Goal: Book appointment/travel/reservation

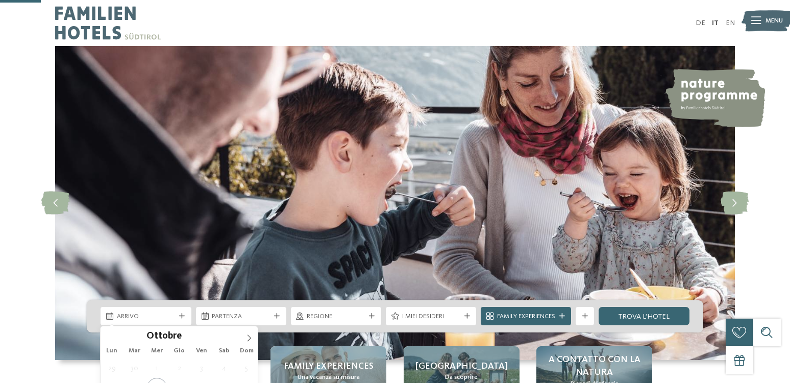
click at [253, 334] on icon at bounding box center [249, 337] width 7 height 7
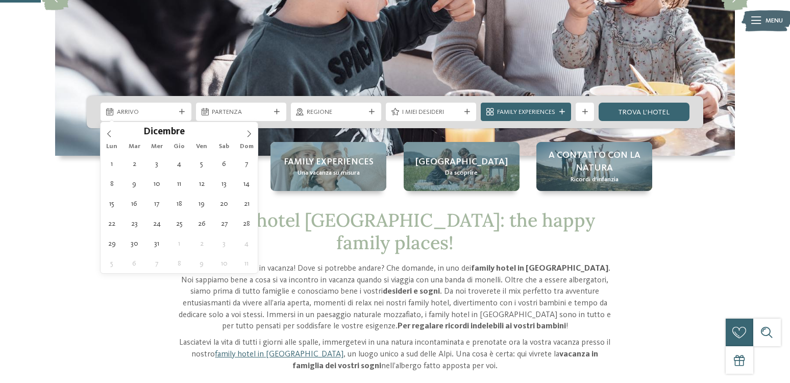
click at [253, 134] on icon at bounding box center [249, 133] width 7 height 7
type div "[DATE]"
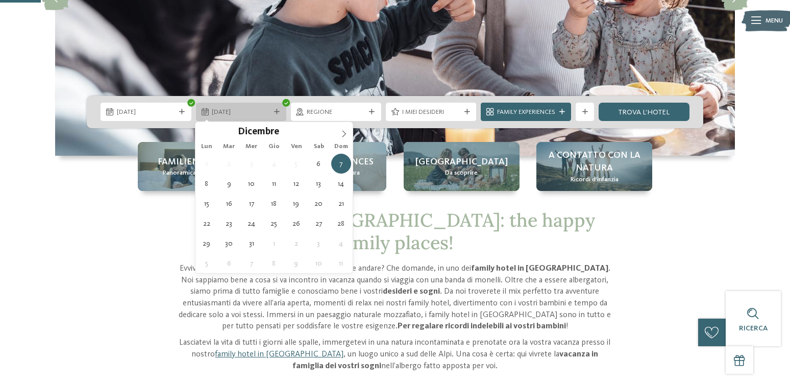
click at [245, 111] on span "[DATE]" at bounding box center [241, 112] width 58 height 9
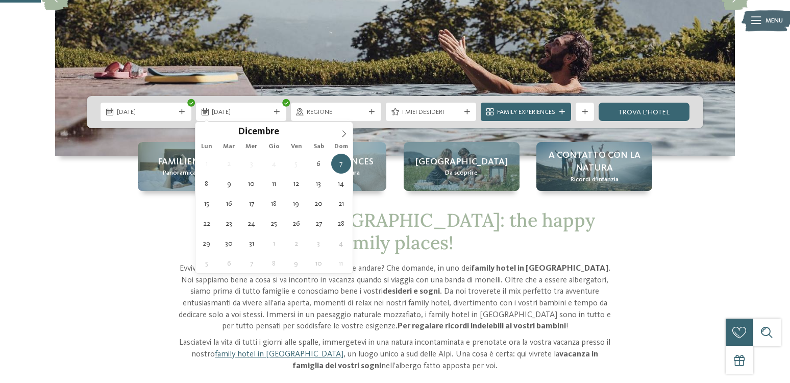
type div "[DATE]"
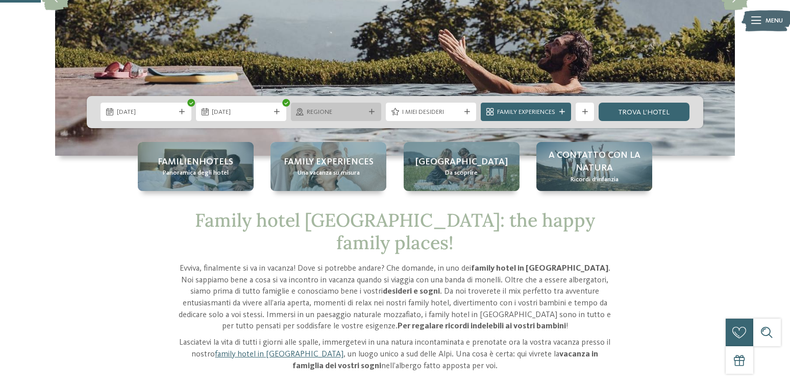
click at [363, 110] on span "Regione" at bounding box center [336, 112] width 58 height 9
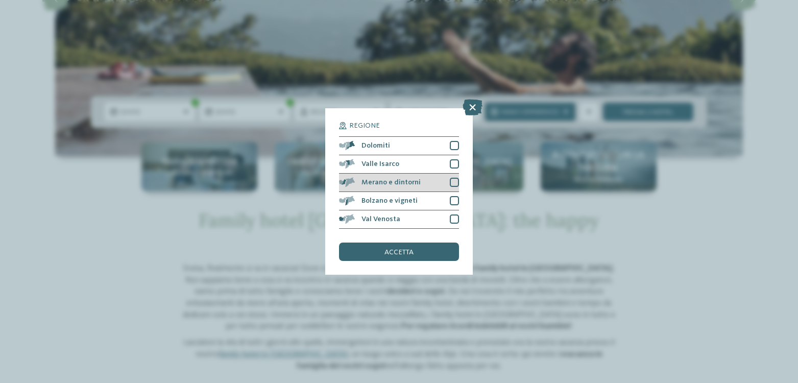
click at [377, 184] on span "Merano e dintorni" at bounding box center [391, 182] width 59 height 7
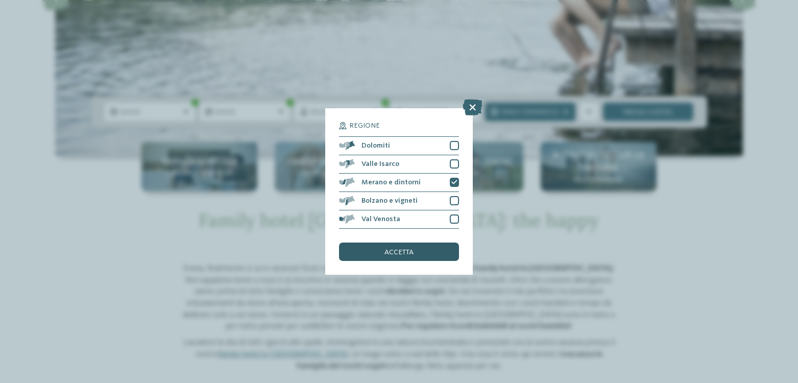
click at [417, 252] on div "accetta" at bounding box center [398, 252] width 119 height 18
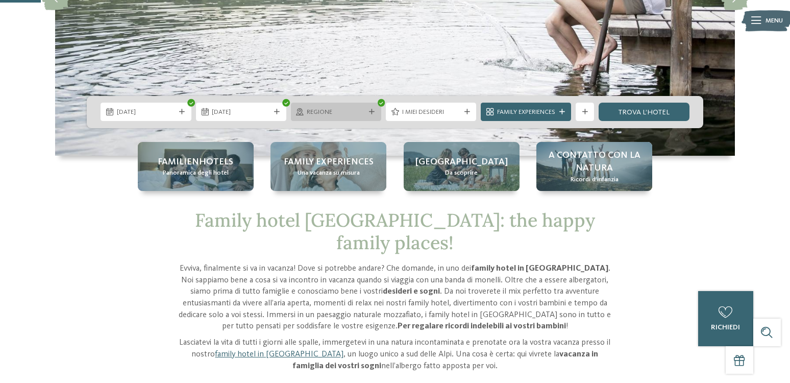
click at [370, 110] on icon at bounding box center [372, 112] width 6 height 6
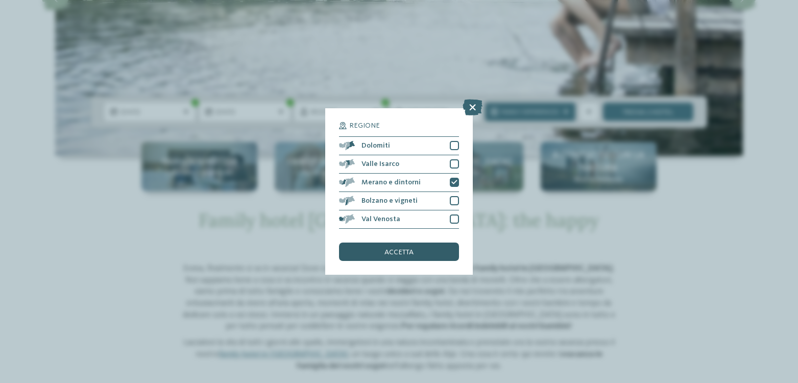
click at [388, 254] on span "accetta" at bounding box center [399, 252] width 29 height 7
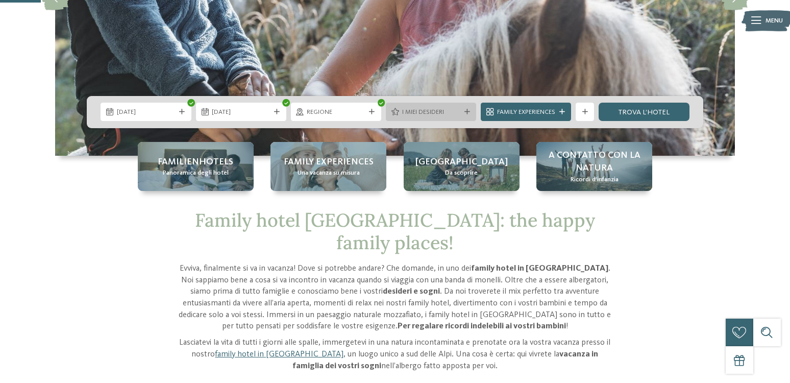
click at [465, 111] on icon at bounding box center [468, 112] width 6 height 6
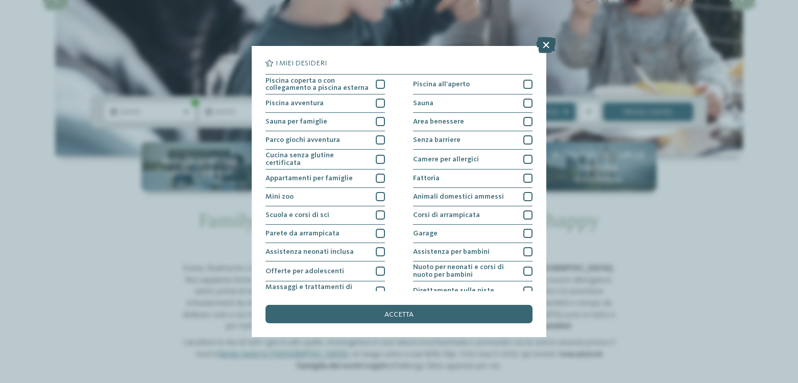
click at [544, 46] on icon at bounding box center [546, 45] width 20 height 16
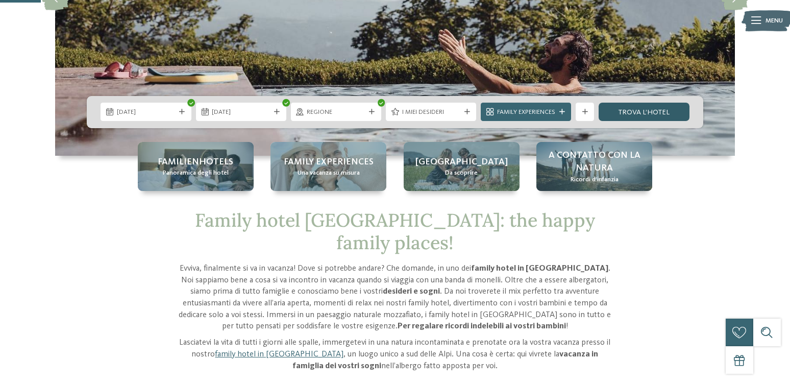
click at [634, 110] on link "trova l’hotel" at bounding box center [644, 112] width 90 height 18
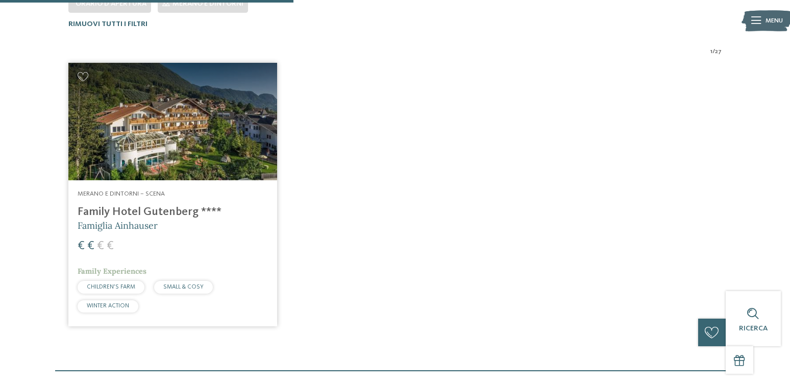
click at [142, 214] on h4 "Family Hotel Gutenberg ****" at bounding box center [173, 212] width 190 height 14
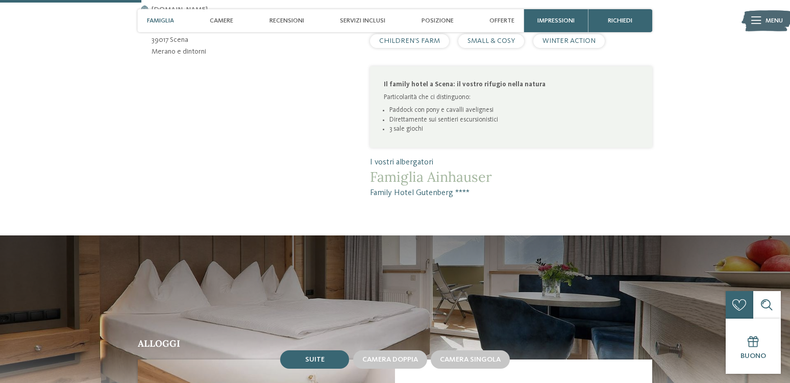
scroll to position [511, 0]
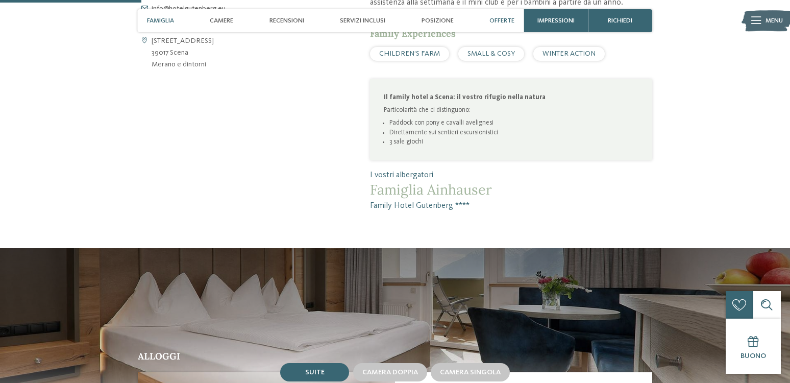
click at [509, 16] on div "Offerte" at bounding box center [502, 20] width 34 height 23
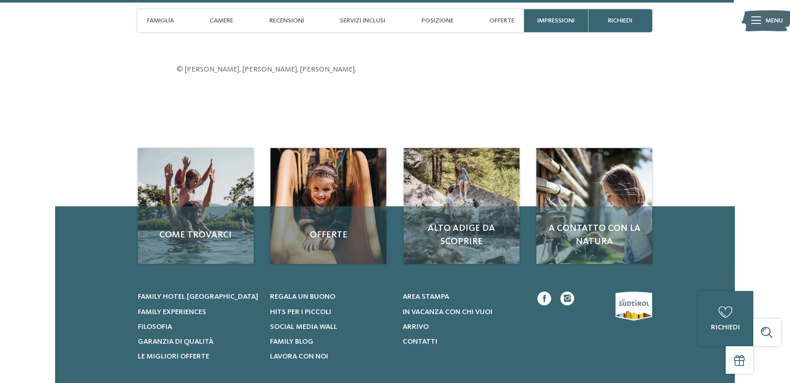
scroll to position [2852, 0]
